Goal: Task Accomplishment & Management: Manage account settings

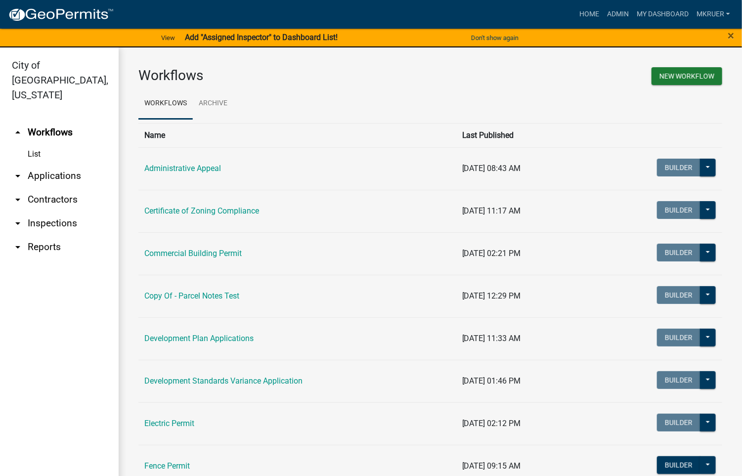
click at [41, 211] on link "arrow_drop_down Inspections" at bounding box center [59, 223] width 119 height 24
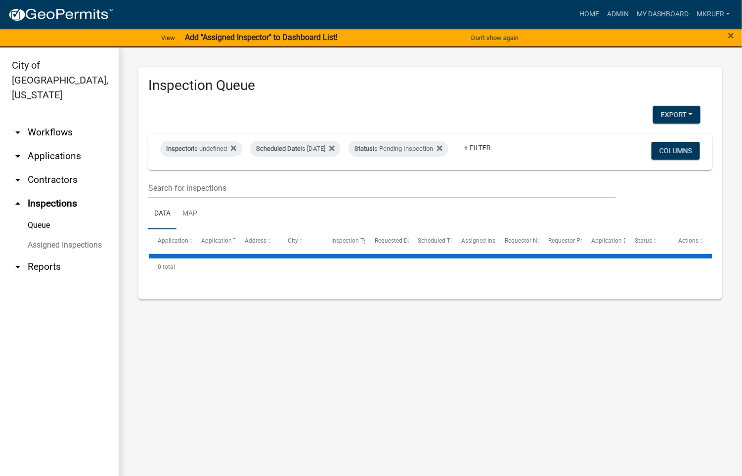
click at [41, 215] on link "Queue" at bounding box center [59, 225] width 119 height 20
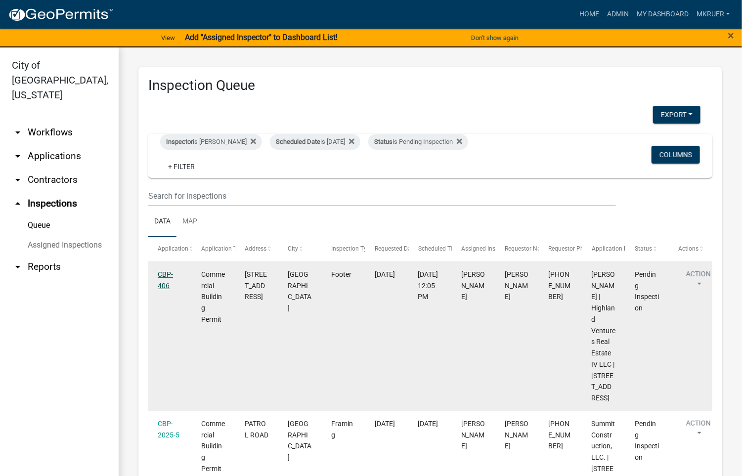
click at [164, 276] on link "CBP-406" at bounding box center [165, 279] width 15 height 19
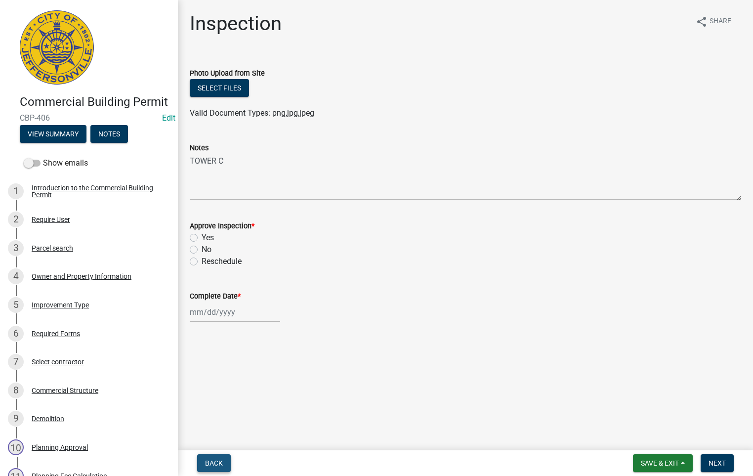
click at [212, 460] on span "Back" at bounding box center [214, 463] width 18 height 8
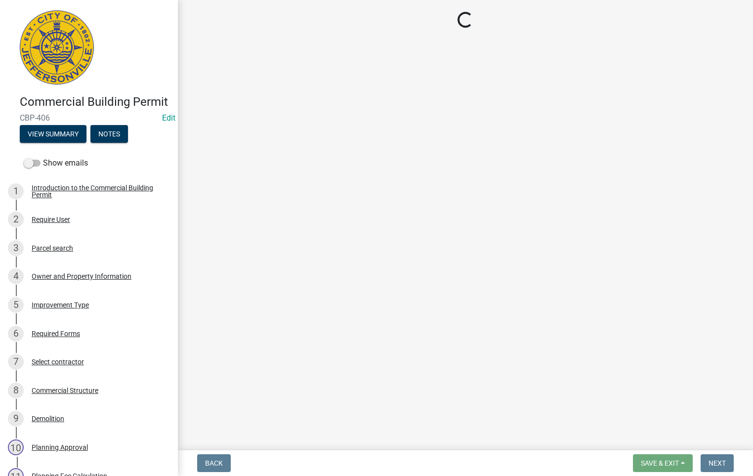
select select "fdb3bcc6-ce93-4663-8a18-5c08884dd177"
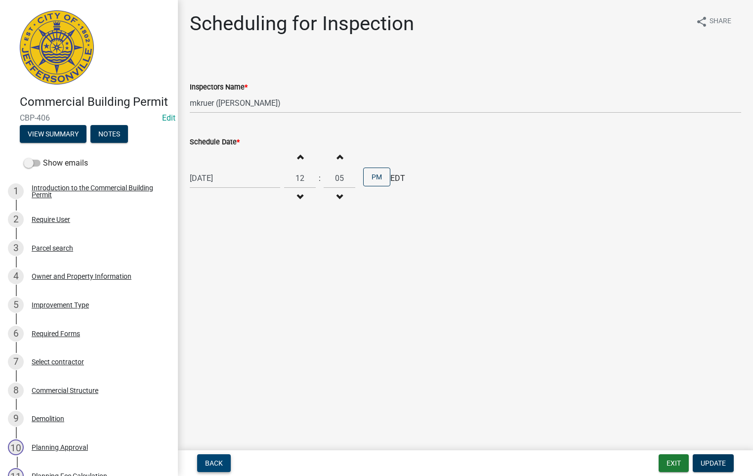
click at [208, 460] on span "Back" at bounding box center [214, 463] width 18 height 8
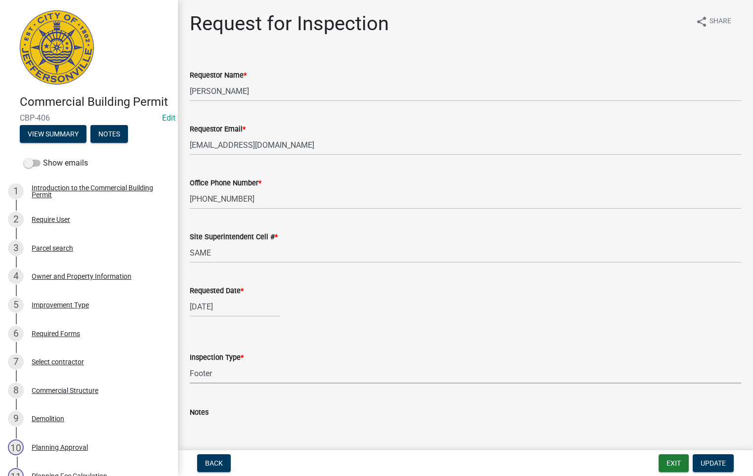
click at [224, 368] on select "Select Item... Footer Foundation Framing Final Misc" at bounding box center [465, 373] width 551 height 20
click at [190, 363] on select "Select Item... Footer Foundation Framing Final Misc" at bounding box center [465, 373] width 551 height 20
select select "cf00f61e-4b77-4892-83dd-df63e4708b2f"
click at [711, 461] on span "Update" at bounding box center [713, 463] width 25 height 8
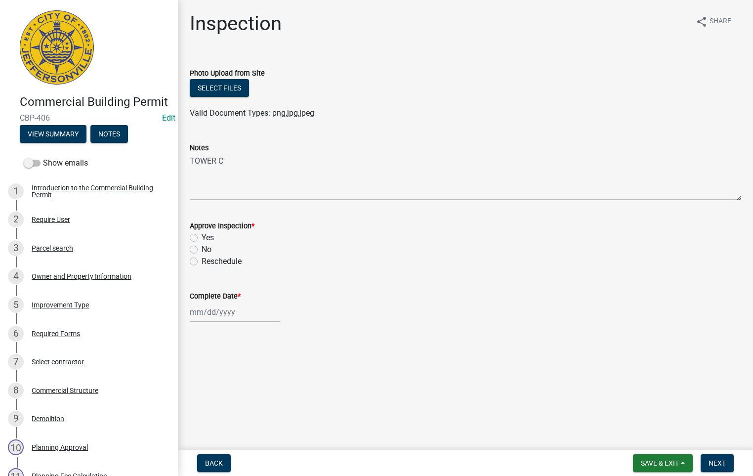
click at [202, 236] on label "Yes" at bounding box center [208, 238] width 12 height 12
click at [202, 236] on input "Yes" at bounding box center [205, 235] width 6 height 6
radio input "true"
click at [218, 312] on div at bounding box center [235, 312] width 90 height 20
select select "8"
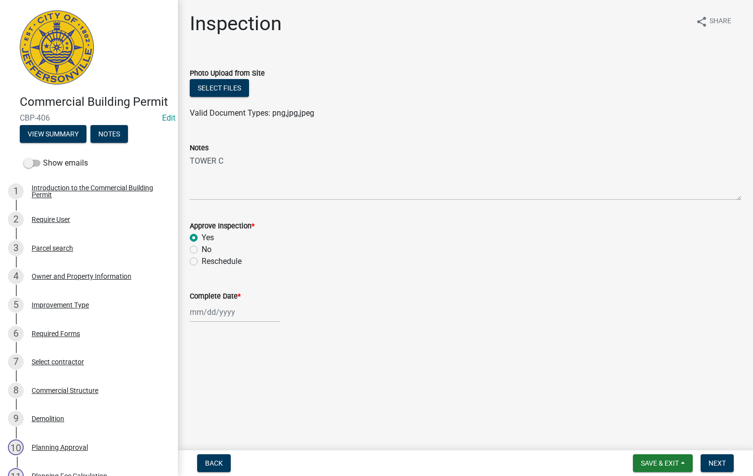
select select "2025"
click at [200, 260] on div "18" at bounding box center [200, 259] width 16 height 16
type input "[DATE]"
click at [716, 465] on span "Next" at bounding box center [717, 463] width 17 height 8
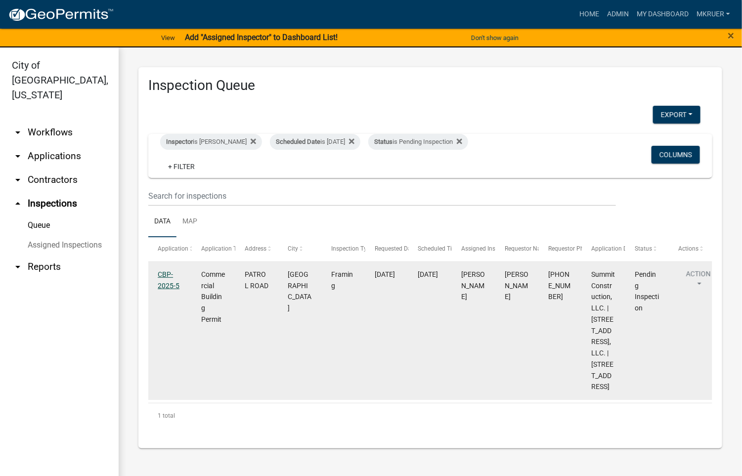
click at [164, 273] on link "CBP-2025-5" at bounding box center [169, 279] width 22 height 19
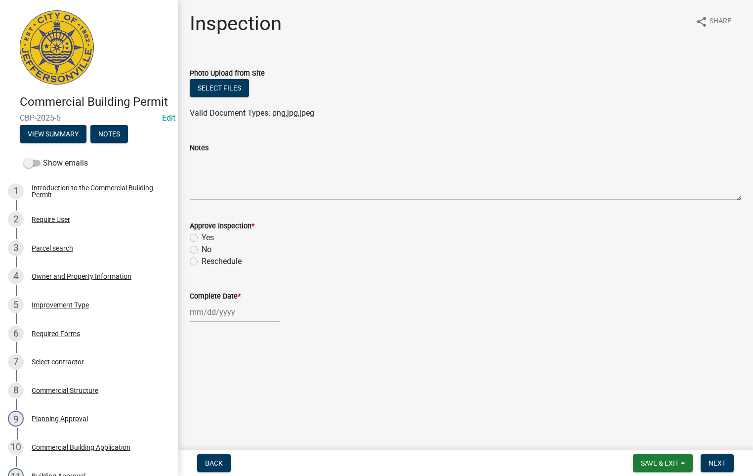
click at [202, 237] on label "Yes" at bounding box center [208, 238] width 12 height 12
click at [202, 237] on input "Yes" at bounding box center [205, 235] width 6 height 6
radio input "true"
select select "8"
select select "2025"
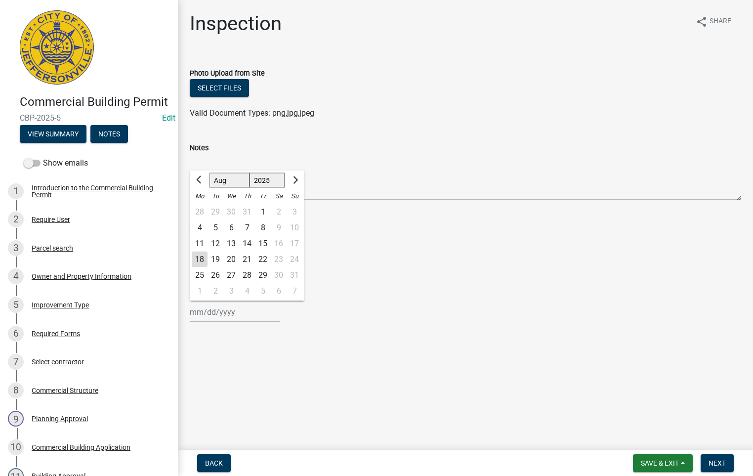
click at [203, 310] on input "Complete Date *" at bounding box center [235, 312] width 90 height 20
click at [201, 260] on div "18" at bounding box center [200, 259] width 16 height 16
type input "[DATE]"
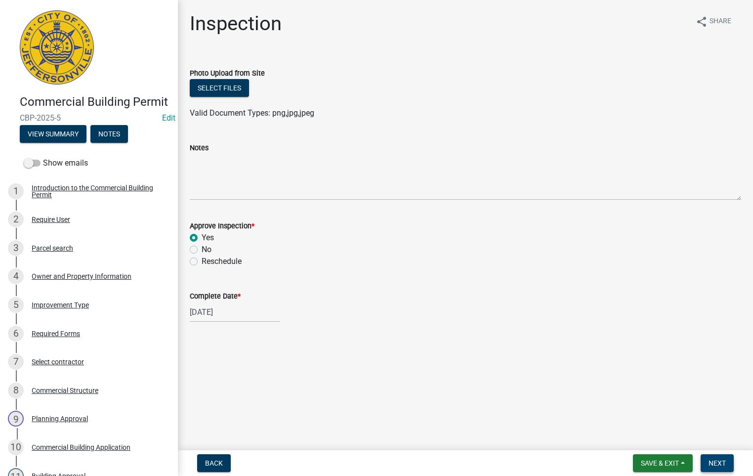
click at [715, 463] on span "Next" at bounding box center [717, 463] width 17 height 8
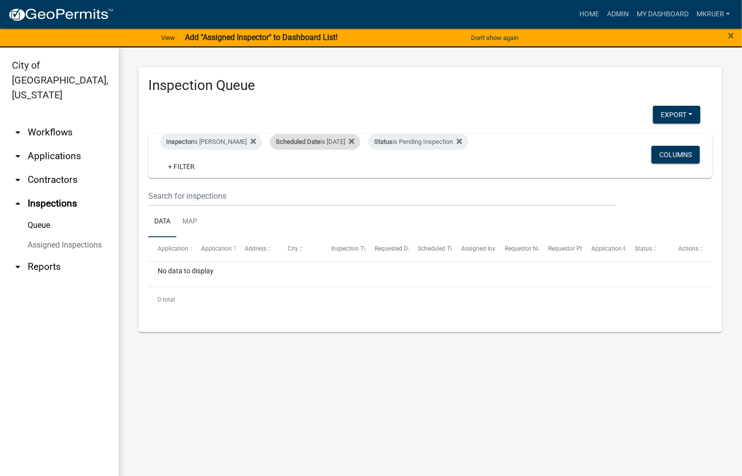
click at [330, 143] on div "Scheduled Date is [DATE]" at bounding box center [315, 142] width 90 height 16
click at [337, 174] on input "[DATE]" at bounding box center [308, 178] width 69 height 20
type input "[DATE]"
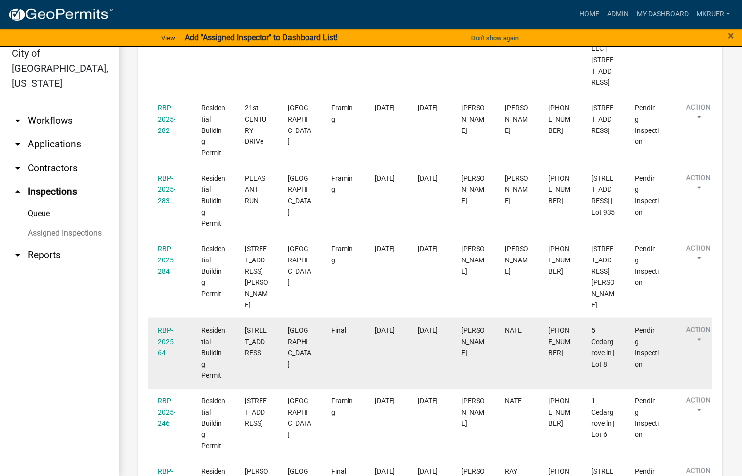
scroll to position [218, 0]
